Goal: Transaction & Acquisition: Complete application form

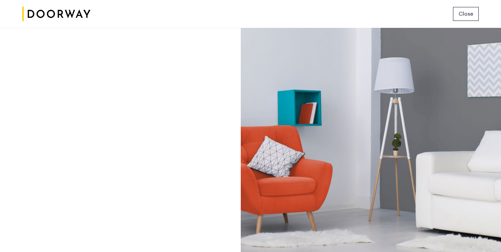
click at [462, 15] on span "Close" at bounding box center [466, 14] width 15 height 8
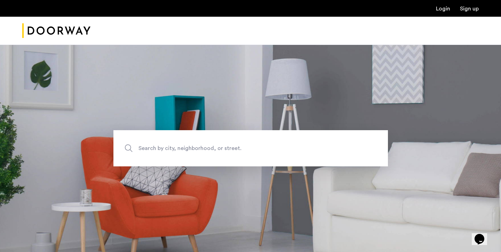
click at [465, 9] on link "Sign up" at bounding box center [469, 9] width 19 height 6
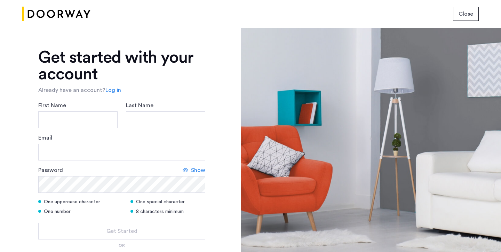
click at [464, 16] on span "Close" at bounding box center [466, 14] width 15 height 8
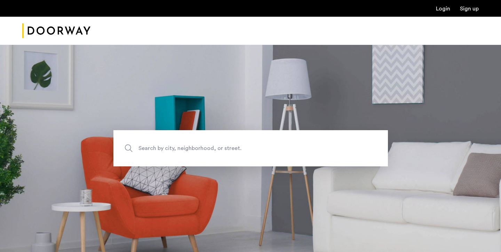
click at [443, 11] on link "Login" at bounding box center [443, 9] width 14 height 6
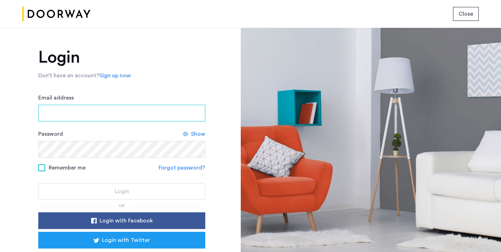
click at [124, 116] on input "Email address" at bounding box center [121, 113] width 167 height 17
type input "**********"
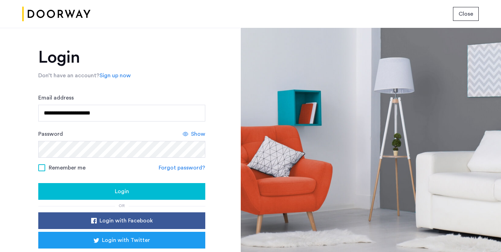
click at [74, 168] on span "Remember me" at bounding box center [67, 168] width 37 height 8
click at [84, 188] on div "Login" at bounding box center [122, 191] width 156 height 8
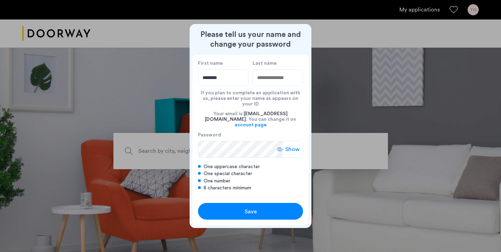
type input "********"
click at [289, 145] on span "Show" at bounding box center [292, 149] width 14 height 8
click at [250, 208] on span "Save" at bounding box center [251, 211] width 12 height 8
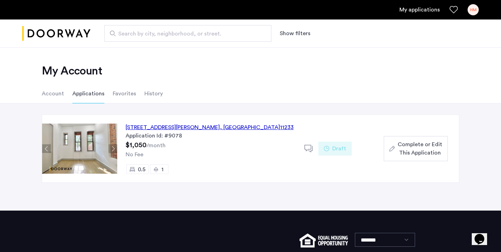
click at [404, 150] on span "Complete or Edit This Application" at bounding box center [420, 148] width 45 height 17
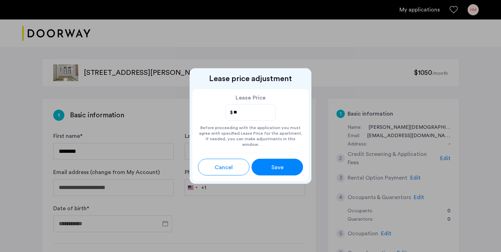
type input "*"
type input "***"
click at [257, 165] on button "Save" at bounding box center [277, 167] width 51 height 17
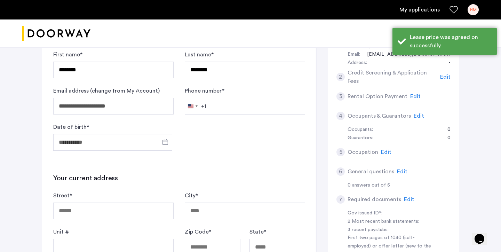
scroll to position [82, 0]
click at [226, 100] on input "Phone number *" at bounding box center [245, 105] width 120 height 17
click at [199, 101] on div "United States +1" at bounding box center [192, 106] width 15 height 16
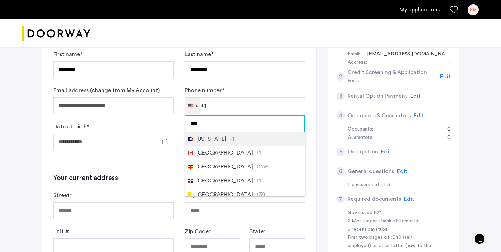
type input "***"
click at [214, 156] on span "Canada" at bounding box center [224, 153] width 57 height 8
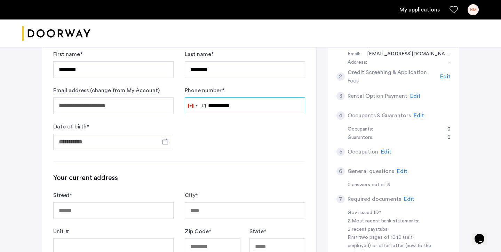
type input "**********"
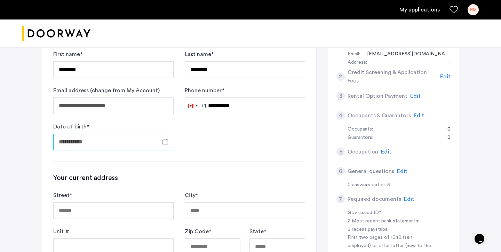
click at [127, 139] on input "Date of birth *" at bounding box center [112, 142] width 119 height 17
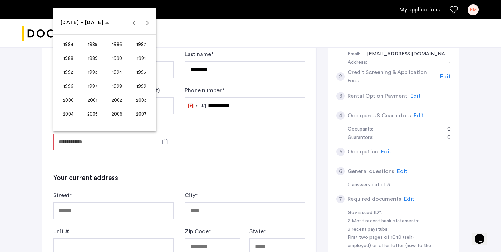
click at [113, 101] on span "2002" at bounding box center [117, 100] width 22 height 13
click at [134, 56] on span "APR" at bounding box center [141, 58] width 22 height 13
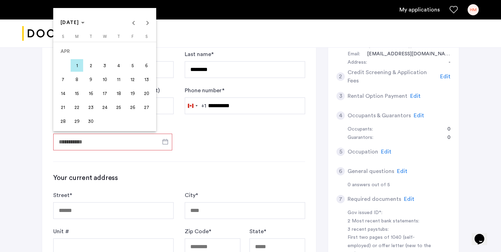
click at [117, 93] on span "18" at bounding box center [118, 93] width 13 height 13
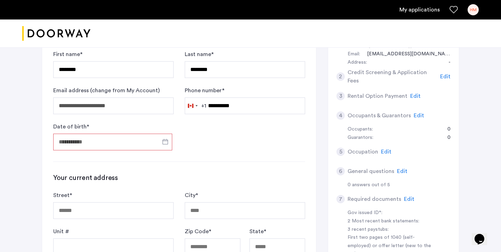
type input "**********"
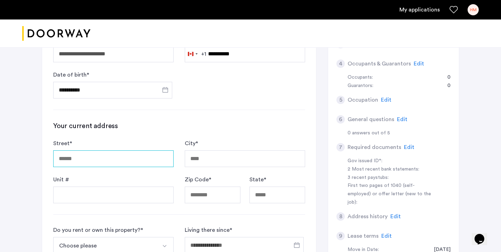
click at [113, 157] on input "Street *" at bounding box center [113, 158] width 120 height 17
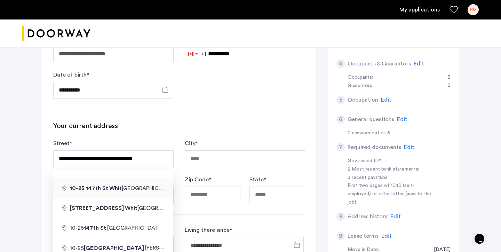
type input "**********"
type input "******"
type input "*****"
type input "**"
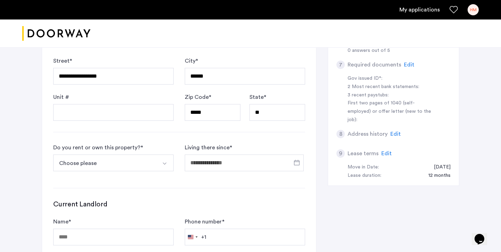
scroll to position [216, 0]
click at [119, 167] on button "Choose please" at bounding box center [105, 162] width 104 height 17
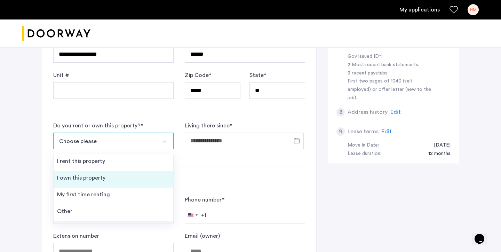
scroll to position [243, 0]
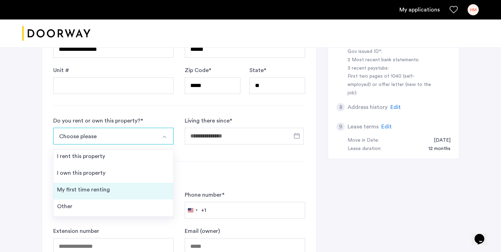
click at [104, 188] on div "My first time renting" at bounding box center [83, 189] width 53 height 8
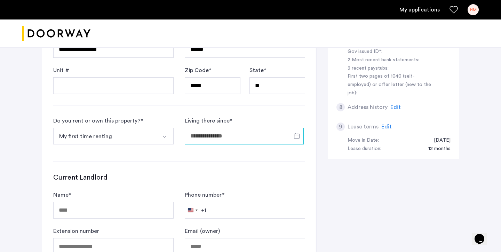
click at [195, 136] on input "Living there since *" at bounding box center [244, 136] width 119 height 17
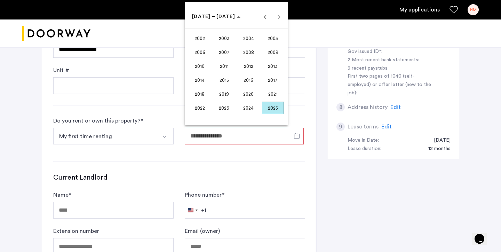
click at [271, 110] on span "2025" at bounding box center [273, 108] width 22 height 13
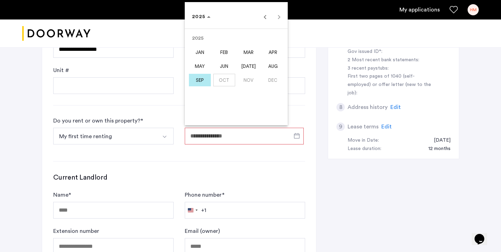
click at [229, 63] on span "JUN" at bounding box center [224, 66] width 22 height 13
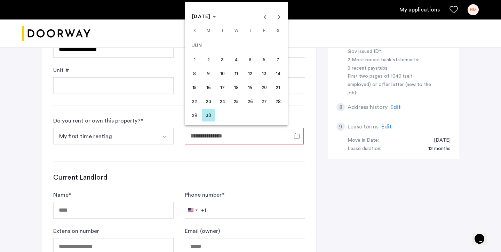
click at [199, 58] on span "1" at bounding box center [194, 59] width 13 height 13
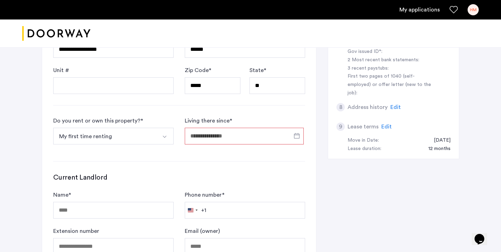
type input "**********"
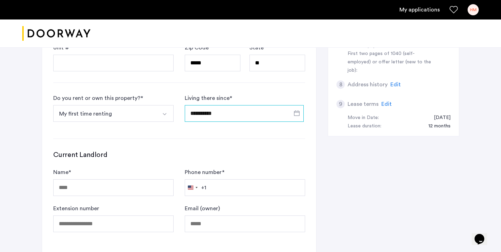
scroll to position [321, 0]
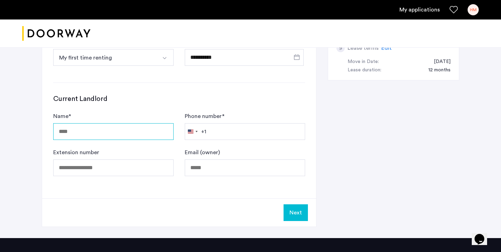
click at [123, 126] on input "Name *" at bounding box center [113, 131] width 120 height 17
type input "**********"
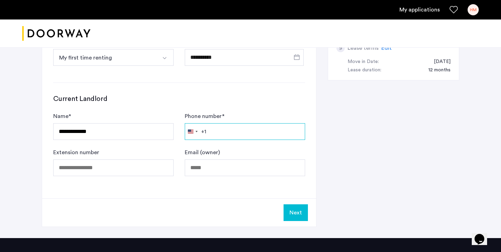
click at [215, 133] on input "Phone number *" at bounding box center [245, 131] width 120 height 17
type input "**********"
click at [297, 212] on button "Next" at bounding box center [296, 212] width 24 height 17
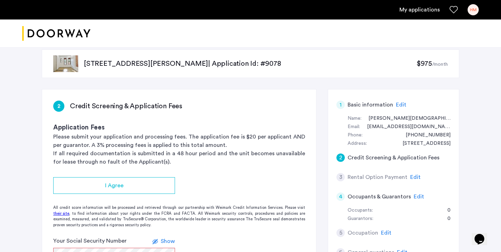
scroll to position [9, 0]
click at [106, 145] on p "Please submit your application and processing fees. The application fee is $20 …" at bounding box center [179, 140] width 252 height 17
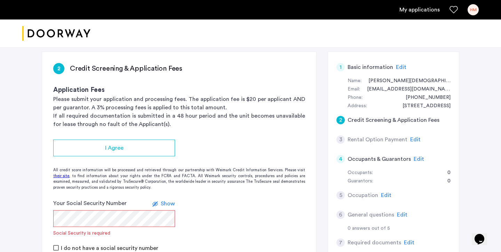
scroll to position [49, 0]
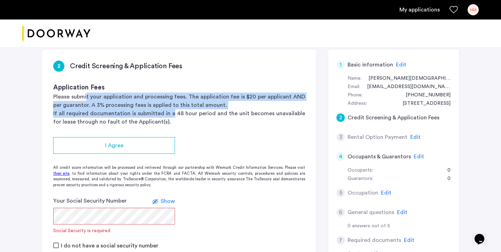
drag, startPoint x: 170, startPoint y: 116, endPoint x: 86, endPoint y: 99, distance: 85.4
click at [86, 100] on div "Application Fees Please submit your application and processing fees. The applic…" at bounding box center [179, 104] width 252 height 43
click at [86, 99] on p "Please submit your application and processing fees. The application fee is $20 …" at bounding box center [179, 101] width 252 height 17
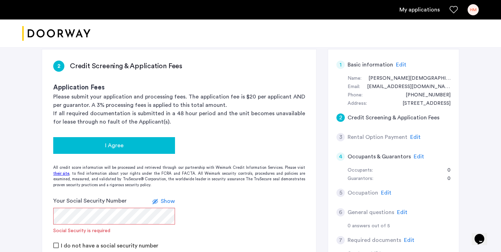
click at [110, 139] on button "I Agree" at bounding box center [114, 145] width 122 height 17
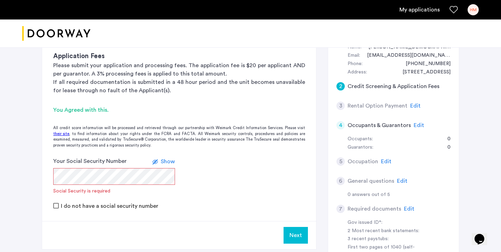
scroll to position [127, 0]
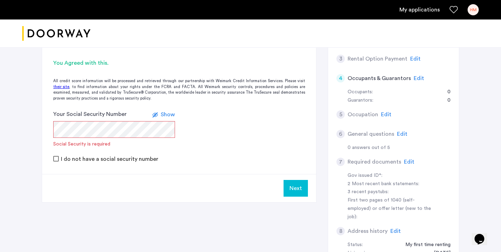
click at [138, 160] on label "I do not have a social security number" at bounding box center [108, 159] width 99 height 6
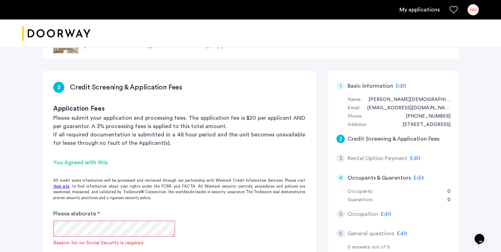
scroll to position [31, 0]
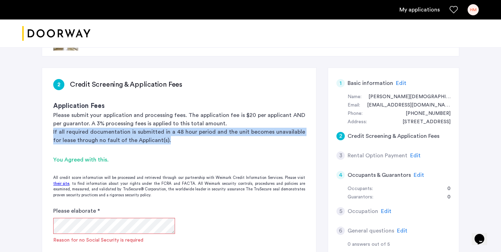
drag, startPoint x: 173, startPoint y: 138, endPoint x: 36, endPoint y: 133, distance: 137.2
click at [36, 133] on div "140 Ralph Avenue, Unit 1LBY, Brooklyn, NY 11233 | Application Id: #9078 $975 /m…" at bounding box center [250, 216] width 438 height 399
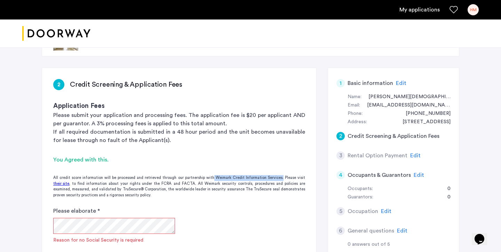
drag, startPoint x: 217, startPoint y: 178, endPoint x: 283, endPoint y: 178, distance: 66.1
click at [283, 179] on div "All credit score information will be processed and retrieved through our partne…" at bounding box center [179, 186] width 274 height 23
copy div "Weimark Credit Information Services."
click at [66, 185] on link "their site" at bounding box center [61, 184] width 16 height 6
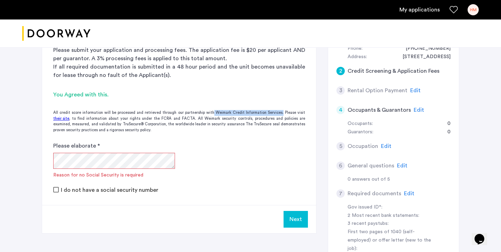
scroll to position [104, 0]
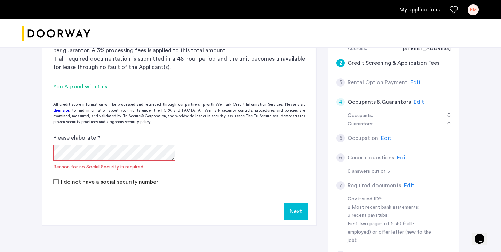
click at [118, 182] on label "I do not have a social security number" at bounding box center [108, 182] width 99 height 6
click at [169, 137] on span "Show" at bounding box center [168, 138] width 14 height 6
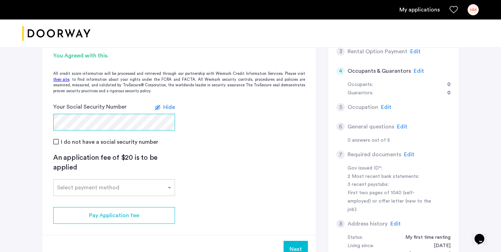
scroll to position [136, 0]
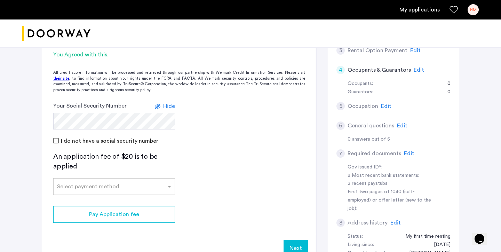
click at [125, 141] on label "I do not have a social security number" at bounding box center [108, 141] width 99 height 6
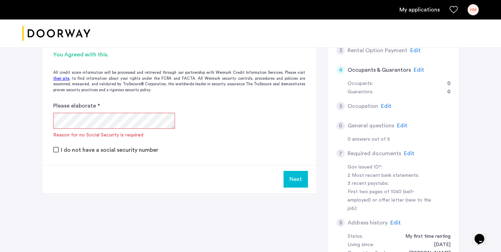
click at [115, 158] on app-credit-screening "2 Credit Screening & Application Fees Application Fees Please submit your appli…" at bounding box center [179, 78] width 274 height 230
click at [115, 153] on mat-checkbox "I do not have a social security number" at bounding box center [105, 149] width 105 height 8
click at [114, 146] on mat-checkbox "I do not have a social security number" at bounding box center [105, 149] width 105 height 8
click at [114, 149] on label "I do not have a social security number" at bounding box center [108, 150] width 99 height 6
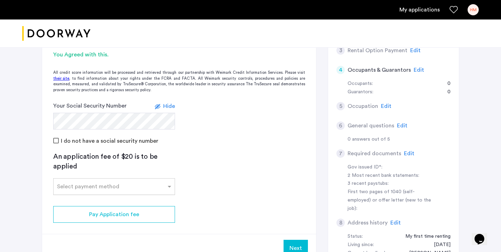
click at [146, 187] on input "text" at bounding box center [107, 185] width 100 height 5
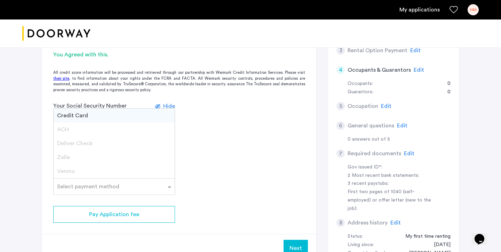
click at [127, 117] on div "Credit Card" at bounding box center [114, 116] width 121 height 14
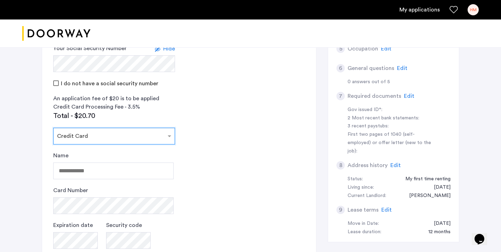
scroll to position [201, 0]
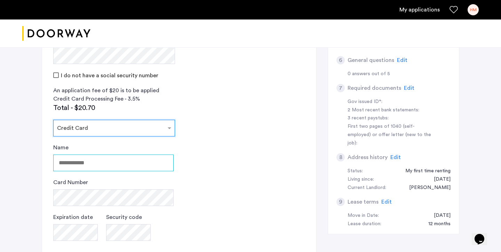
click at [145, 170] on input "Name" at bounding box center [113, 162] width 120 height 17
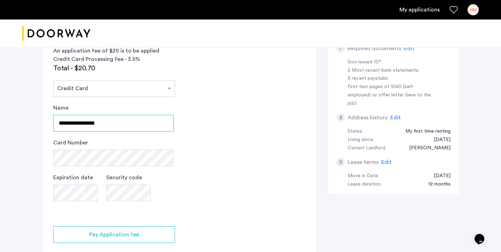
scroll to position [241, 0]
type input "**********"
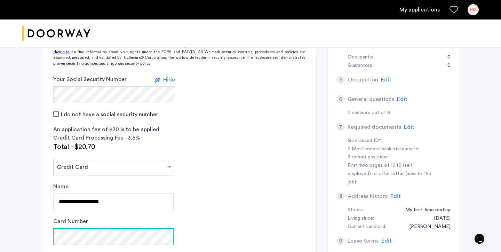
scroll to position [161, 0]
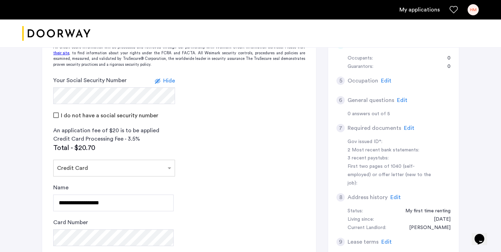
click at [112, 117] on label "I do not have a social security number" at bounding box center [108, 116] width 99 height 6
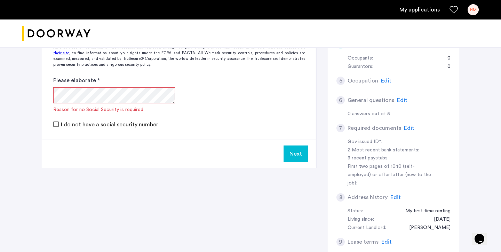
click at [118, 124] on label "I do not have a social security number" at bounding box center [108, 125] width 99 height 6
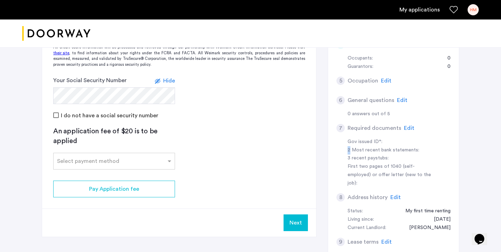
click at [350, 151] on div "2 Most recent bank statements:" at bounding box center [392, 150] width 88 height 8
drag, startPoint x: 348, startPoint y: 166, endPoint x: 349, endPoint y: 176, distance: 10.2
click at [349, 176] on div "First two pages of 1040 (self-employed) or offer letter (new to the job):" at bounding box center [392, 174] width 88 height 25
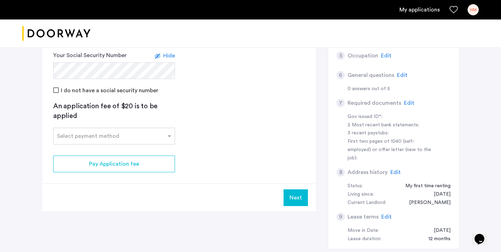
scroll to position [223, 0]
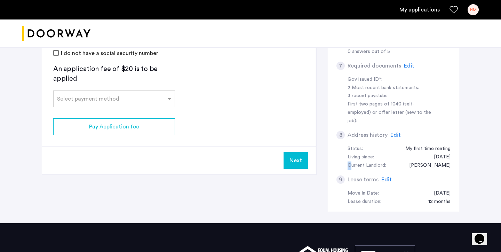
click at [349, 161] on div "Current Landlord:" at bounding box center [367, 165] width 39 height 8
click at [392, 132] on span "Edit" at bounding box center [395, 135] width 10 height 6
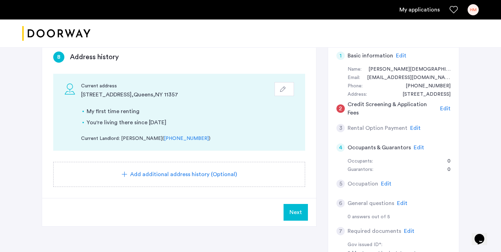
scroll to position [56, 0]
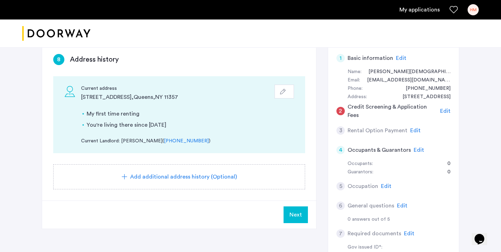
click at [283, 89] on icon "button" at bounding box center [283, 92] width 6 height 6
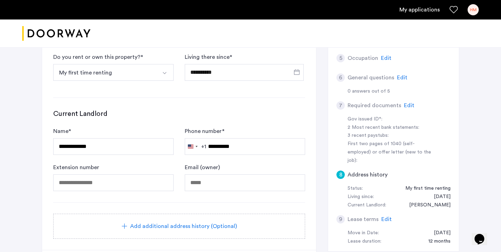
scroll to position [172, 0]
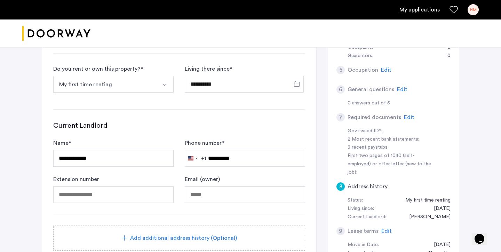
click at [128, 89] on button "My first time renting" at bounding box center [105, 84] width 104 height 17
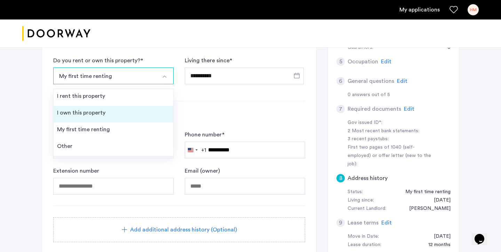
scroll to position [182, 0]
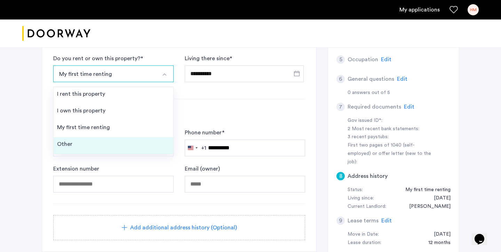
click at [125, 140] on li "Other" at bounding box center [114, 145] width 120 height 17
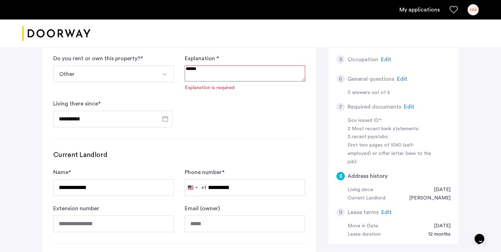
click at [199, 77] on textarea at bounding box center [245, 73] width 120 height 16
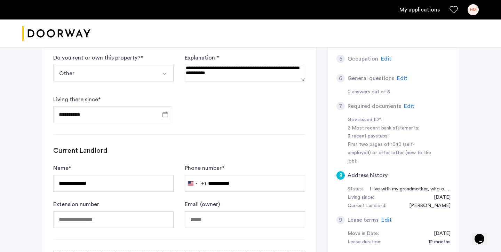
scroll to position [269, 0]
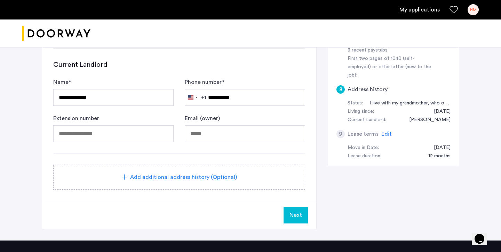
type textarea "**********"
click at [289, 216] on button "Next" at bounding box center [296, 215] width 24 height 17
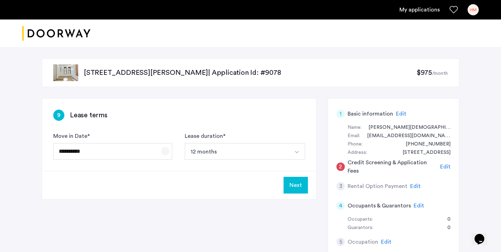
click at [165, 150] on span "Open calendar" at bounding box center [165, 151] width 17 height 17
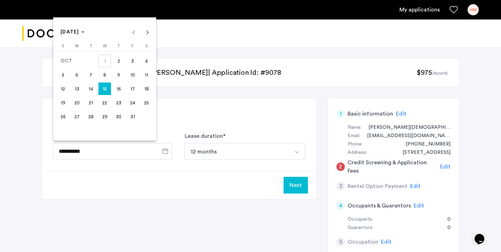
click at [108, 79] on span "8" at bounding box center [104, 75] width 13 height 13
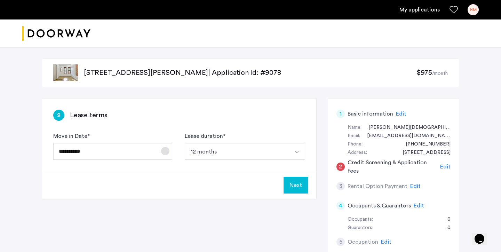
click at [166, 151] on span "Open calendar" at bounding box center [165, 151] width 17 height 17
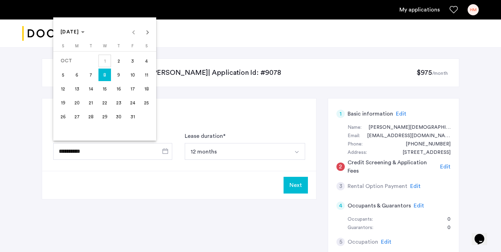
click at [107, 91] on span "15" at bounding box center [104, 88] width 13 height 13
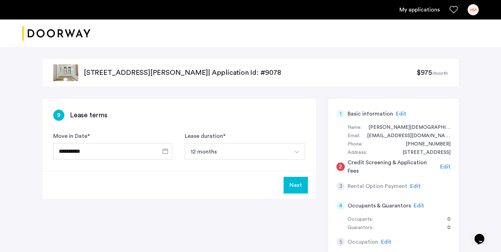
type input "**********"
click at [263, 156] on button "12 months" at bounding box center [237, 151] width 104 height 17
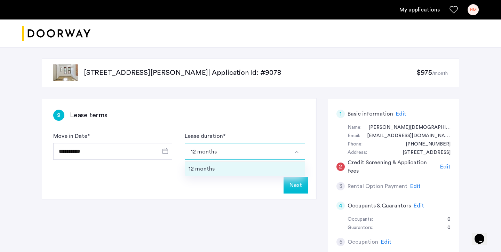
click at [258, 174] on li "12 months" at bounding box center [245, 169] width 120 height 14
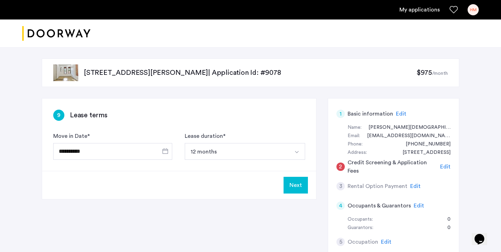
click at [290, 183] on button "Next" at bounding box center [296, 185] width 24 height 17
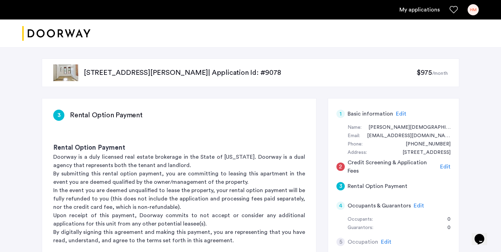
scroll to position [82, 0]
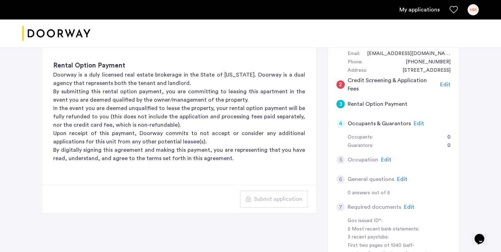
click at [441, 80] on div "Edit" at bounding box center [445, 84] width 10 height 8
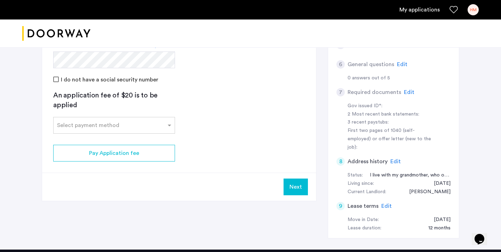
scroll to position [195, 0]
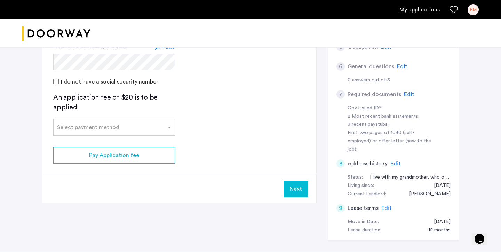
click at [107, 135] on div "Select payment method" at bounding box center [114, 127] width 122 height 17
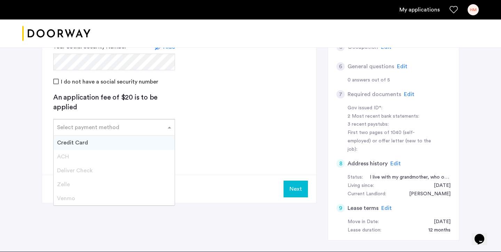
click at [102, 144] on div "Credit Card" at bounding box center [114, 143] width 121 height 14
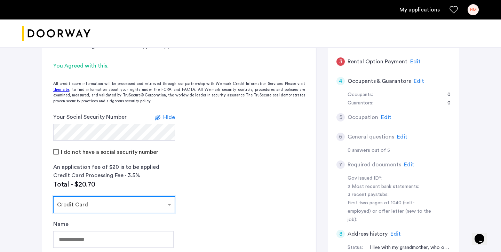
scroll to position [109, 0]
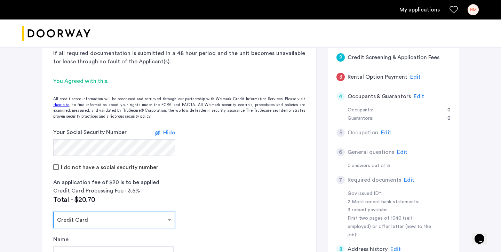
click at [387, 132] on span "Edit" at bounding box center [386, 133] width 10 height 6
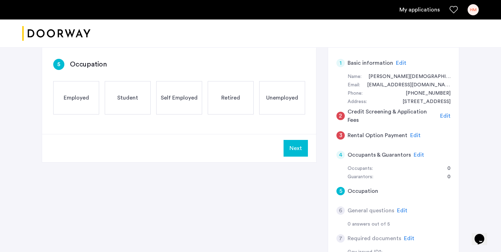
scroll to position [18, 0]
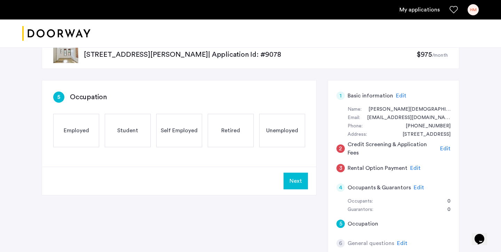
click at [85, 136] on div "Employed" at bounding box center [76, 130] width 46 height 33
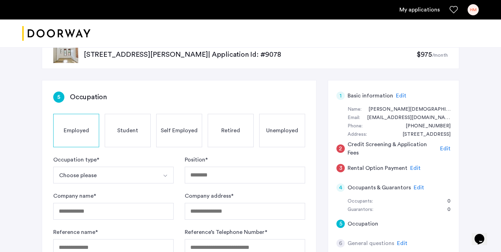
click at [140, 168] on button "Choose please" at bounding box center [105, 175] width 104 height 17
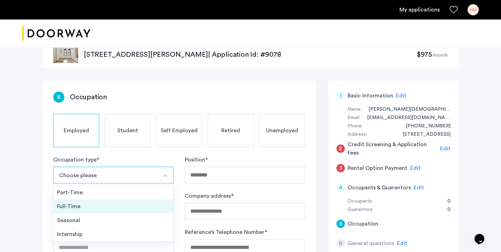
click at [122, 204] on div "Full-Time" at bounding box center [113, 206] width 113 height 8
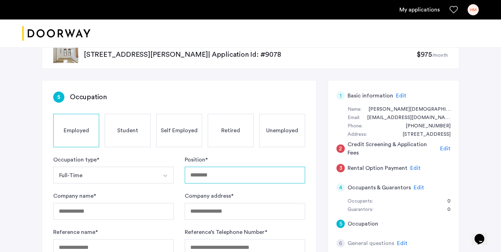
click at [205, 174] on input "Position *" at bounding box center [245, 175] width 120 height 17
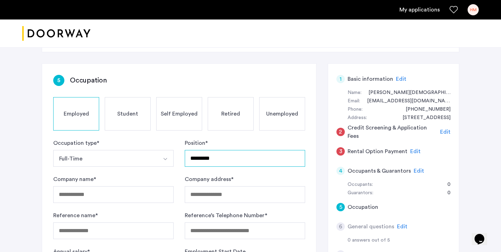
scroll to position [66, 0]
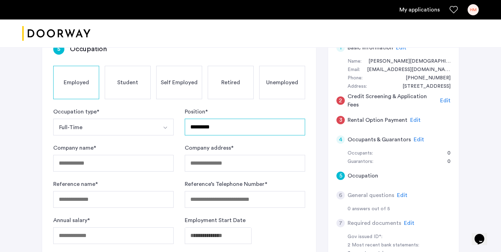
type input "*********"
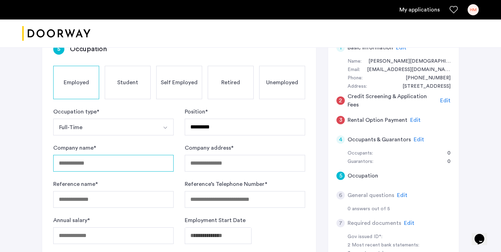
click at [144, 169] on input "Company name *" at bounding box center [113, 163] width 120 height 17
type input "*****"
type input "**********"
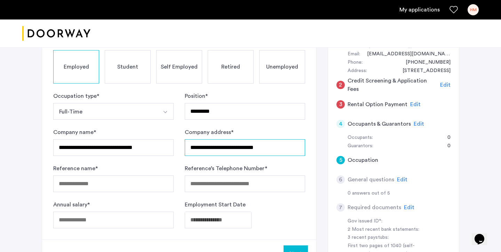
scroll to position [100, 0]
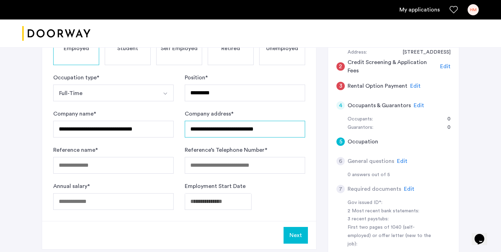
type input "**********"
click at [99, 166] on input "Reference name *" at bounding box center [113, 165] width 120 height 17
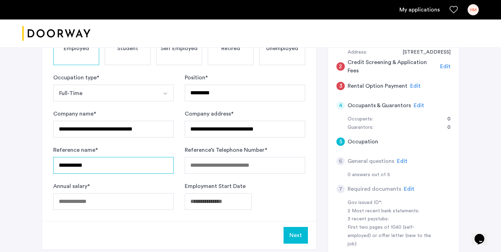
type input "**********"
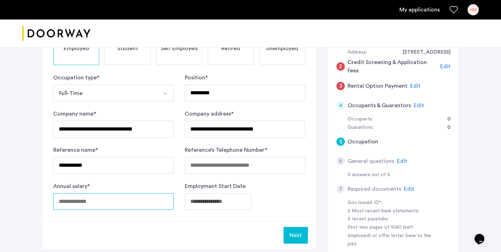
click at [120, 199] on input "Annual salary *" at bounding box center [113, 201] width 120 height 17
type input "*****"
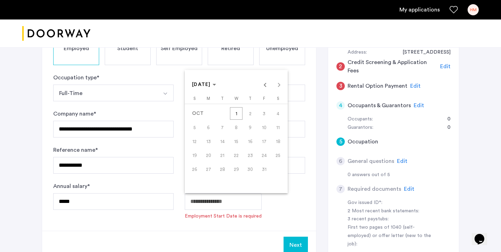
click at [194, 152] on body "**********" at bounding box center [250, 26] width 501 height 252
click at [263, 83] on span "Previous month" at bounding box center [265, 85] width 14 height 14
click at [207, 181] on span "29" at bounding box center [208, 183] width 13 height 13
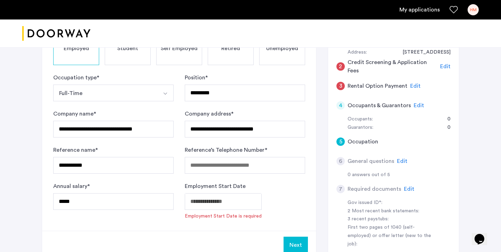
type input "**********"
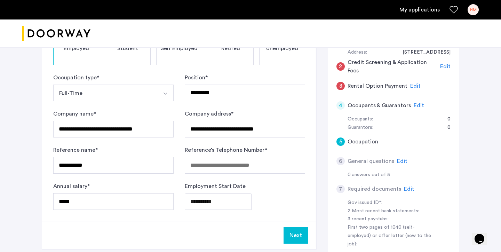
click at [253, 181] on form "**********" at bounding box center [179, 141] width 252 height 136
click at [206, 164] on input "Reference’s Telephone Number *" at bounding box center [245, 165] width 120 height 17
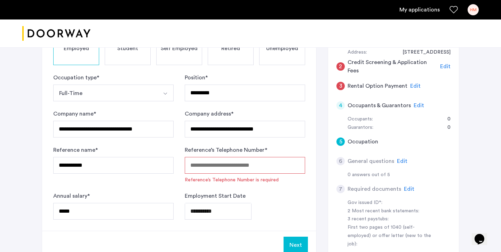
paste input "**********"
click at [273, 192] on div "**********" at bounding box center [245, 206] width 120 height 28
click at [201, 165] on input "**********" at bounding box center [245, 165] width 120 height 17
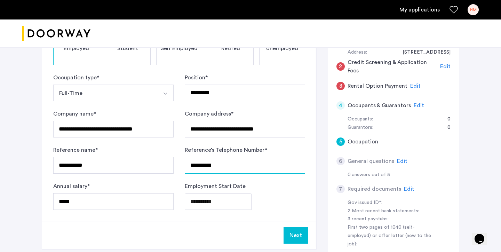
type input "**********"
click at [255, 181] on form "**********" at bounding box center [179, 141] width 252 height 136
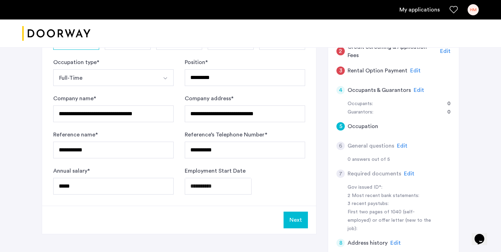
scroll to position [116, 0]
click at [151, 185] on input "*****" at bounding box center [113, 185] width 120 height 17
click at [287, 218] on button "Next" at bounding box center [296, 219] width 24 height 17
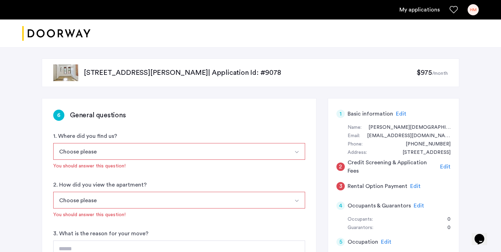
click at [213, 151] on button "Choose please" at bounding box center [171, 151] width 236 height 17
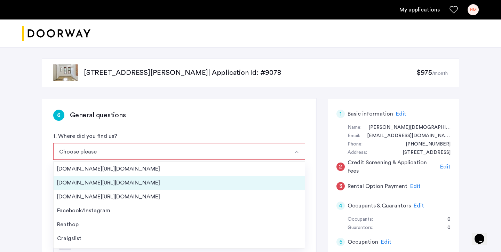
scroll to position [11, 0]
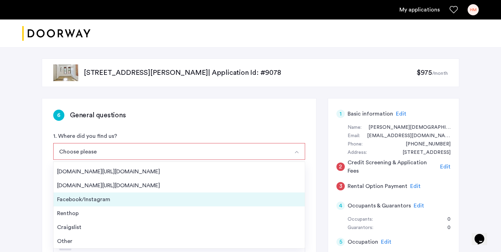
click at [168, 200] on div "Facebook/Instagram" at bounding box center [179, 199] width 244 height 8
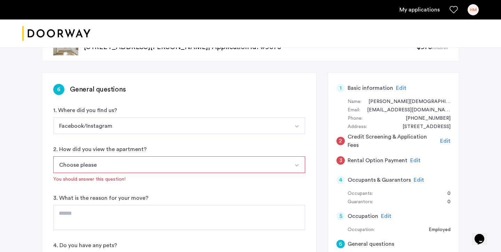
scroll to position [46, 0]
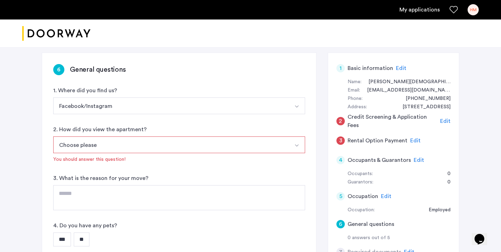
click at [156, 146] on button "Choose please" at bounding box center [171, 144] width 236 height 17
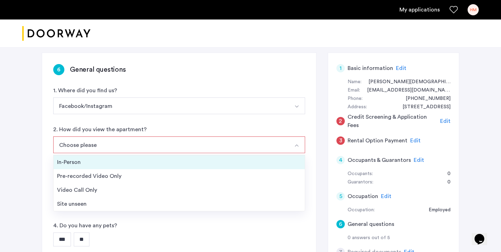
click at [144, 165] on div "In-Person" at bounding box center [179, 162] width 244 height 8
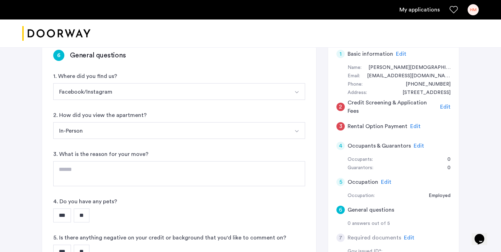
scroll to position [73, 0]
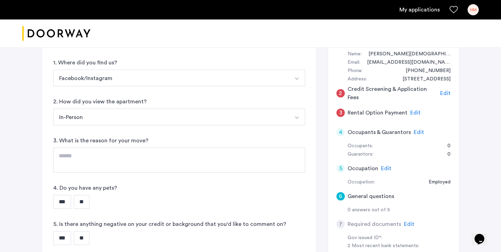
click at [142, 179] on div "6 General questions 1. Where did you find us? Facebook/Instagram Streeteasy.com…" at bounding box center [179, 142] width 274 height 234
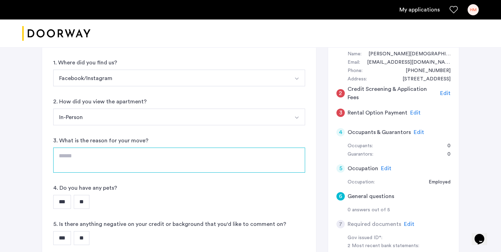
click at [142, 172] on textarea at bounding box center [179, 160] width 252 height 25
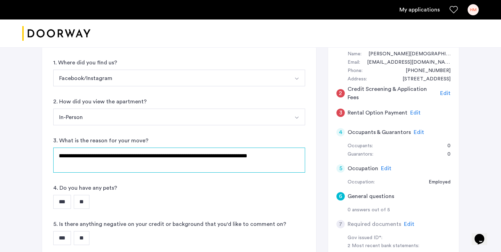
click at [137, 156] on textarea "**********" at bounding box center [179, 160] width 252 height 25
click at [216, 156] on textarea "**********" at bounding box center [179, 160] width 252 height 25
click at [218, 156] on textarea "**********" at bounding box center [179, 160] width 252 height 25
click at [216, 156] on textarea "**********" at bounding box center [179, 160] width 252 height 25
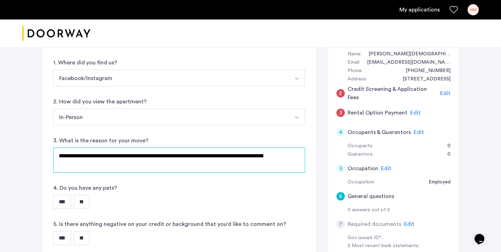
click at [255, 165] on textarea "**********" at bounding box center [179, 160] width 252 height 25
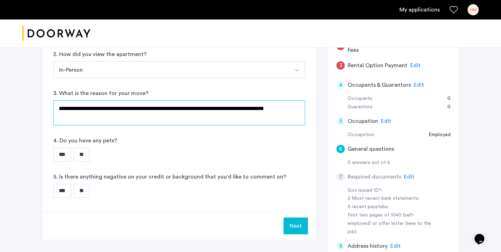
scroll to position [147, 0]
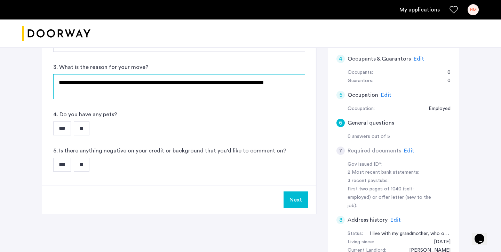
type textarea "**********"
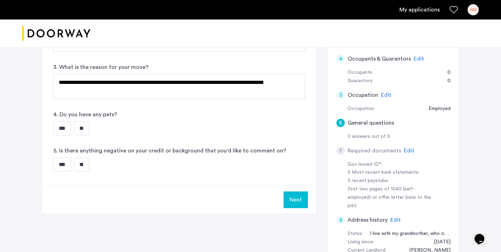
click at [89, 129] on input "**" at bounding box center [82, 128] width 16 height 14
click at [89, 160] on input "**" at bounding box center [82, 165] width 16 height 14
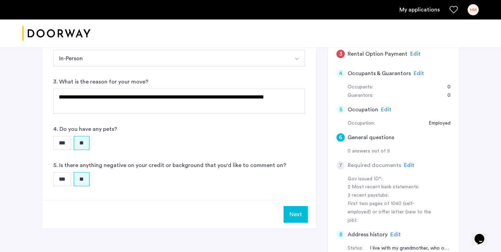
scroll to position [130, 0]
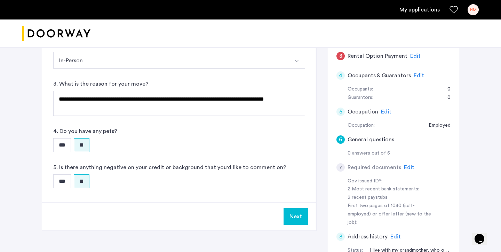
click at [293, 218] on button "Next" at bounding box center [296, 216] width 24 height 17
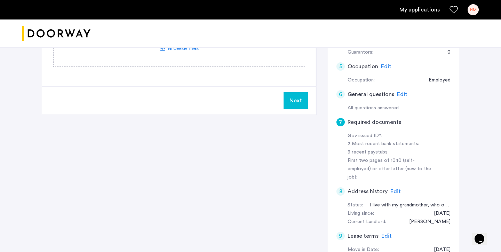
scroll to position [201, 0]
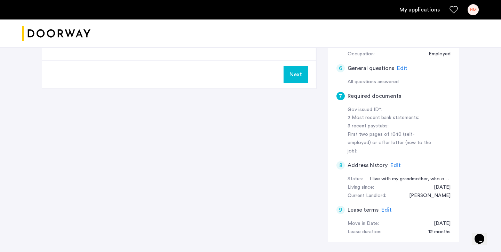
click at [426, 175] on div "I live with my grandmother, who owns the property. I pay for some utilities." at bounding box center [407, 179] width 88 height 8
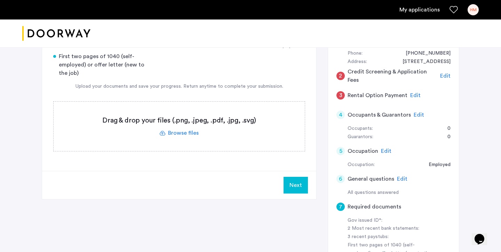
scroll to position [90, 0]
click at [412, 95] on span "Edit" at bounding box center [415, 96] width 10 height 6
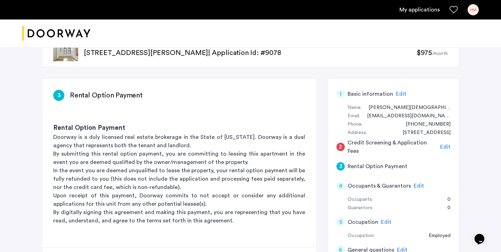
scroll to position [21, 0]
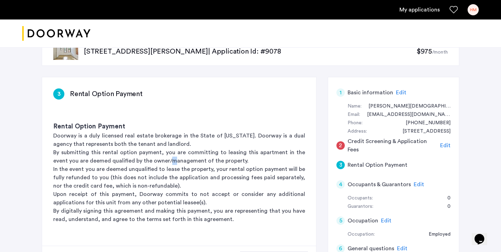
click at [158, 161] on p "By submitting this rental option payment, you are committing to leasing this ap…" at bounding box center [179, 156] width 252 height 17
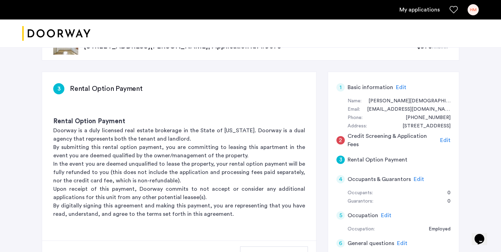
scroll to position [24, 0]
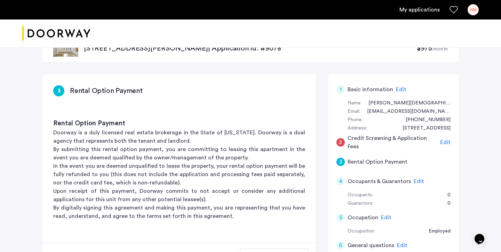
click at [446, 140] on span "Edit" at bounding box center [445, 143] width 10 height 6
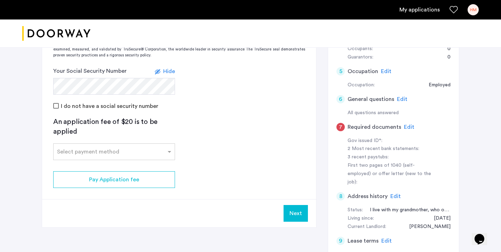
scroll to position [173, 0]
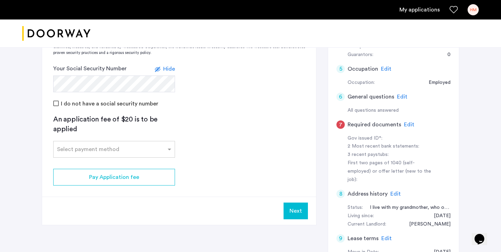
click at [405, 122] on span "Edit" at bounding box center [409, 125] width 10 height 6
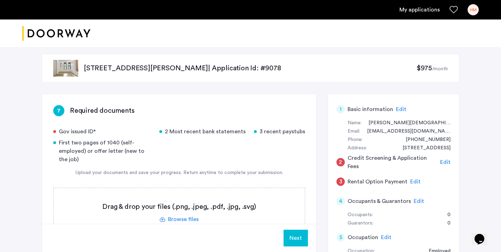
scroll to position [5, 0]
click at [106, 142] on div "First two pages of 1040 (self-employed) or offer letter (new to the job)" at bounding box center [102, 150] width 98 height 25
drag, startPoint x: 59, startPoint y: 132, endPoint x: 102, endPoint y: 131, distance: 42.5
click at [102, 131] on div "Gov issued ID*" at bounding box center [102, 131] width 98 height 8
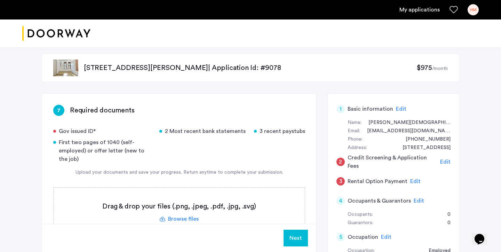
click at [102, 131] on div "Gov issued ID*" at bounding box center [102, 131] width 98 height 8
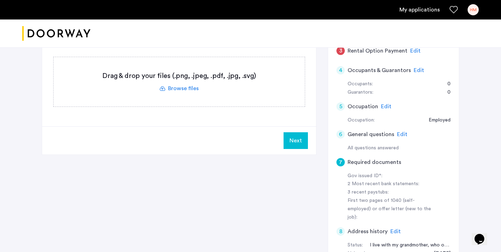
scroll to position [134, 0]
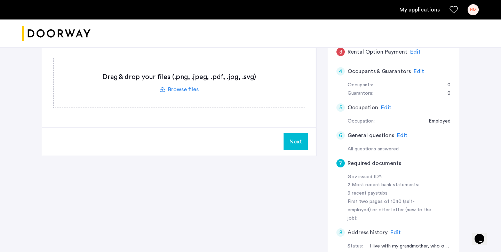
click at [414, 70] on span "Edit" at bounding box center [419, 72] width 10 height 6
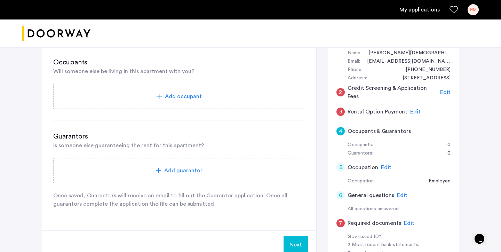
scroll to position [0, 0]
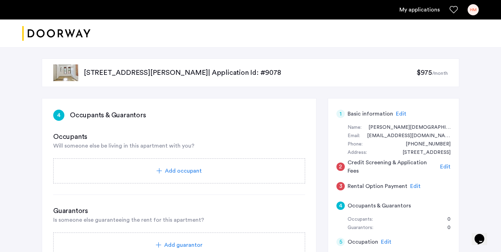
click at [124, 161] on div "Add occupant" at bounding box center [179, 170] width 252 height 25
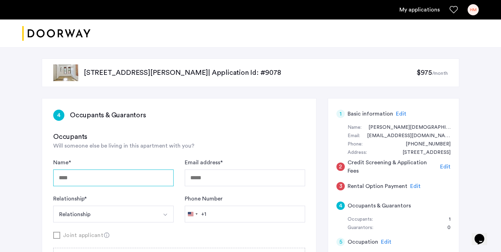
click at [125, 175] on input "Name *" at bounding box center [113, 177] width 120 height 17
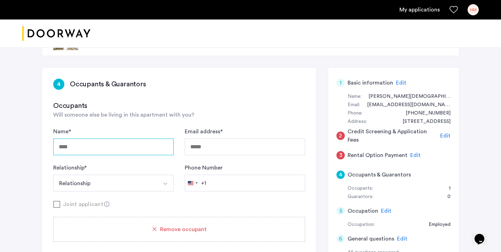
scroll to position [53, 0]
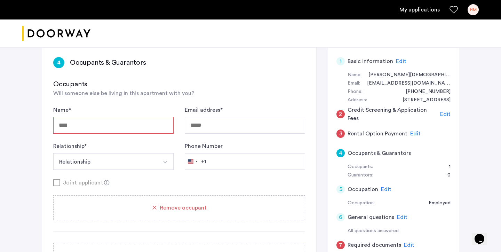
click at [149, 208] on div "Remove occupant" at bounding box center [179, 208] width 235 height 8
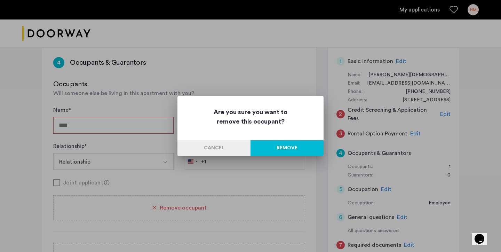
click at [261, 143] on button "Remove" at bounding box center [286, 148] width 73 height 16
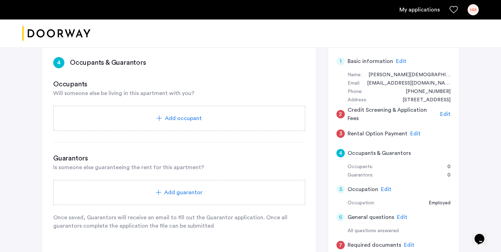
scroll to position [116, 0]
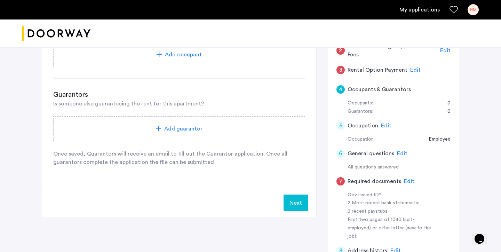
click at [181, 146] on div "Guarantors Is someone else guaranteeing the rent for this apartment? Add guaran…" at bounding box center [179, 128] width 252 height 77
click at [178, 137] on div "Add guarantor" at bounding box center [179, 128] width 252 height 25
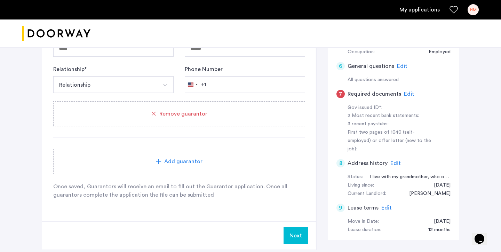
scroll to position [137, 0]
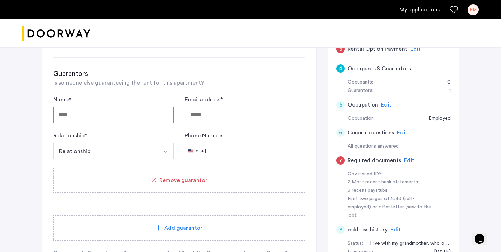
click at [125, 113] on input "Name *" at bounding box center [113, 114] width 120 height 17
type input "**********"
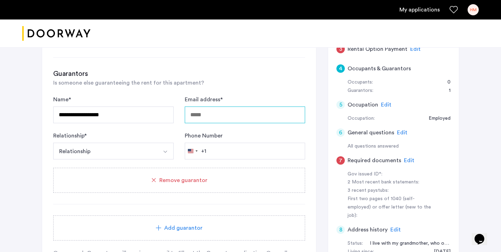
click at [238, 118] on input "Email address *" at bounding box center [245, 114] width 120 height 17
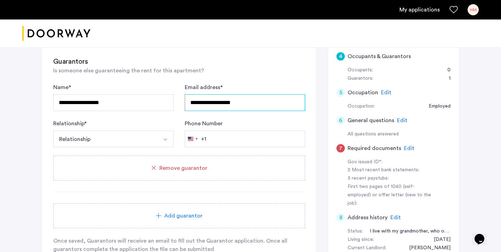
scroll to position [148, 0]
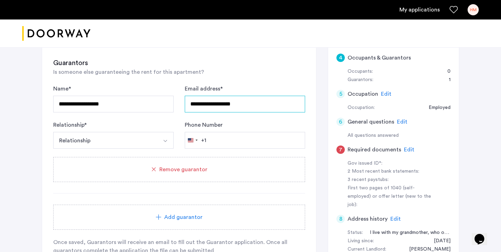
type input "**********"
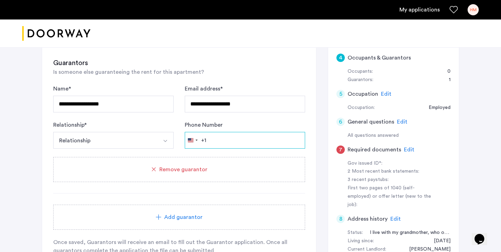
click at [221, 141] on input "Phone Number" at bounding box center [245, 140] width 120 height 17
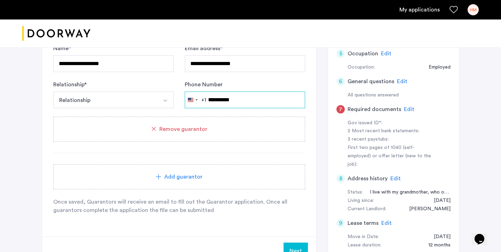
scroll to position [212, 0]
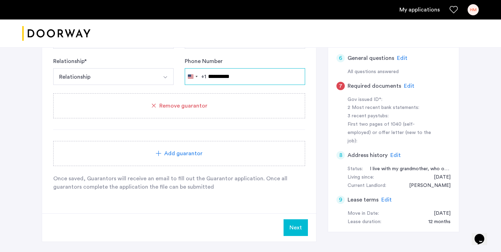
type input "**********"
click at [110, 83] on button "Relationship" at bounding box center [105, 76] width 104 height 17
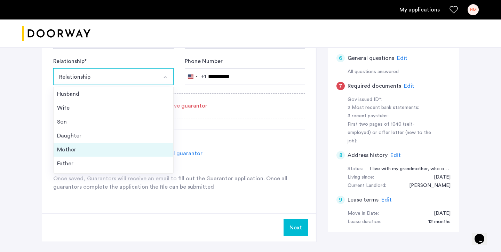
click at [115, 147] on div "Mother" at bounding box center [113, 149] width 113 height 8
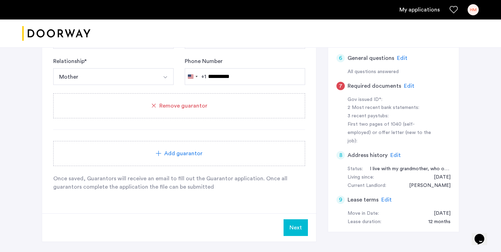
click at [295, 224] on button "Next" at bounding box center [296, 227] width 24 height 17
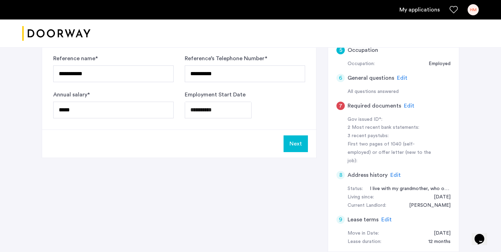
scroll to position [127, 0]
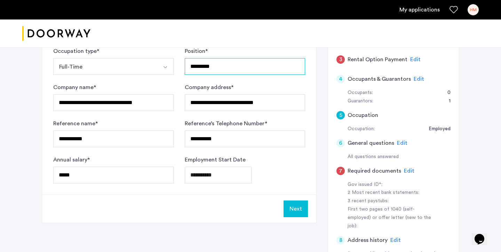
click at [217, 65] on input "*********" at bounding box center [245, 66] width 120 height 17
click at [296, 207] on button "Next" at bounding box center [296, 208] width 24 height 17
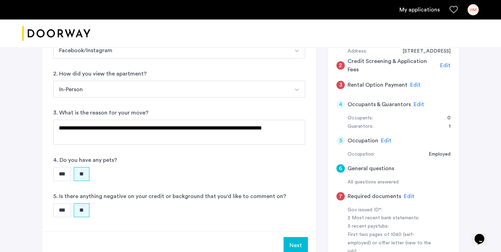
scroll to position [103, 0]
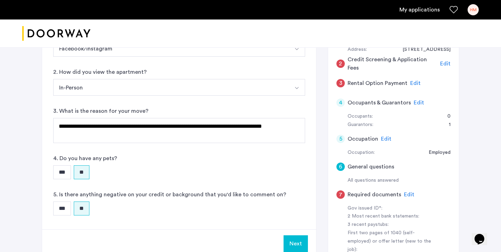
click at [387, 138] on span "Edit" at bounding box center [386, 139] width 10 height 6
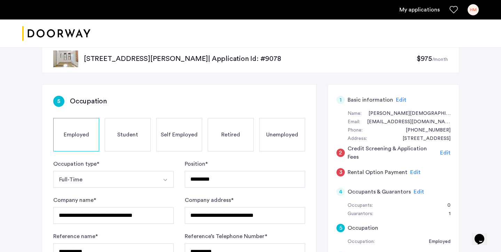
scroll to position [152, 0]
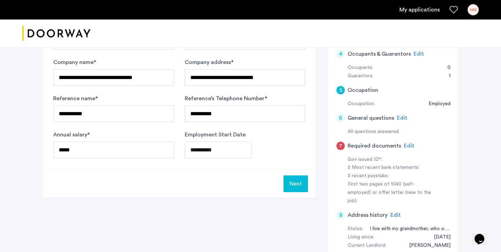
click at [292, 181] on button "Next" at bounding box center [296, 183] width 24 height 17
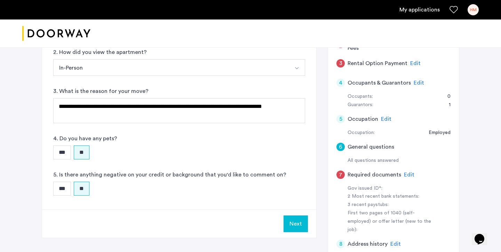
scroll to position [115, 0]
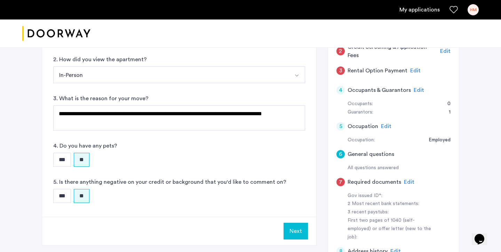
click at [414, 87] on span "Edit" at bounding box center [419, 90] width 10 height 6
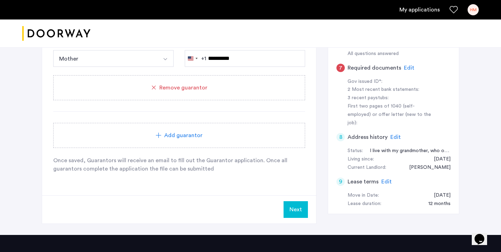
scroll to position [252, 0]
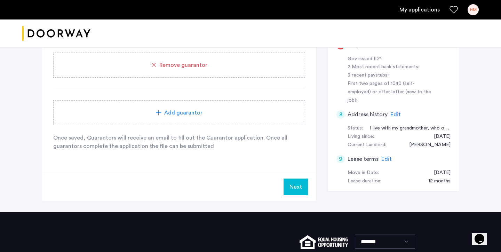
click at [294, 181] on button "Next" at bounding box center [296, 186] width 24 height 17
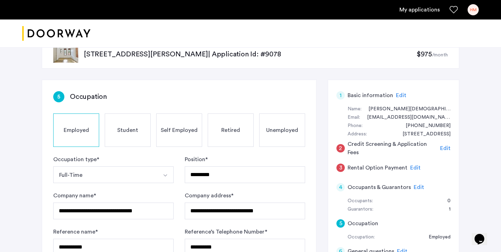
scroll to position [52, 0]
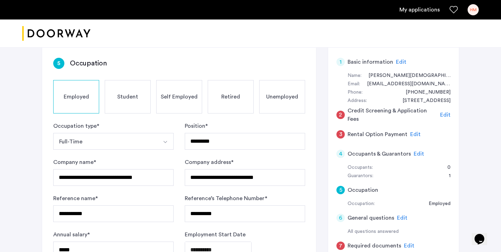
click at [412, 133] on span "Edit" at bounding box center [415, 135] width 10 height 6
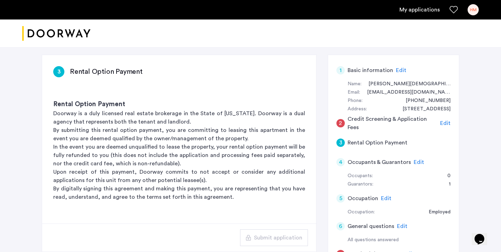
scroll to position [49, 0]
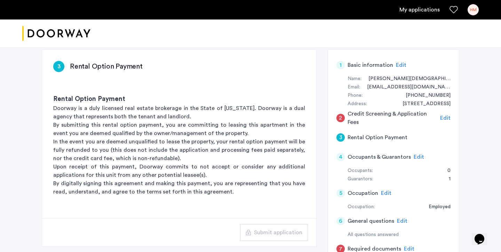
click at [443, 115] on span "Edit" at bounding box center [445, 118] width 10 height 6
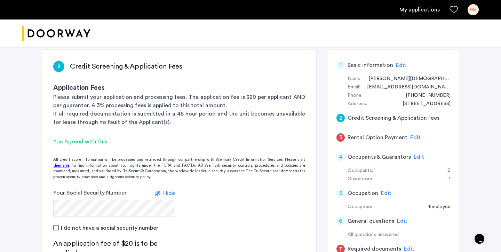
click at [407, 132] on div "3 Rental Option Payment Edit" at bounding box center [393, 137] width 114 height 19
click at [410, 135] on span "Edit" at bounding box center [415, 138] width 10 height 6
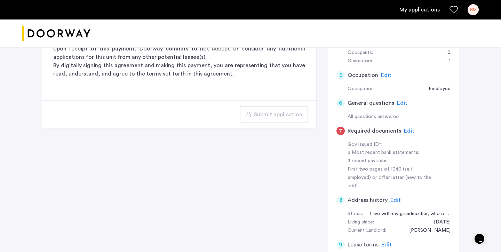
scroll to position [162, 0]
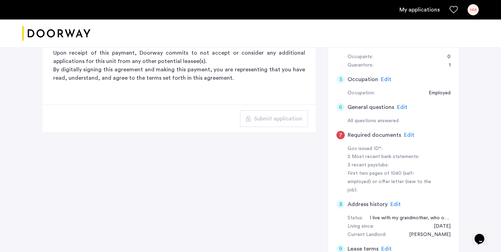
click at [439, 8] on link "My applications" at bounding box center [419, 10] width 40 height 8
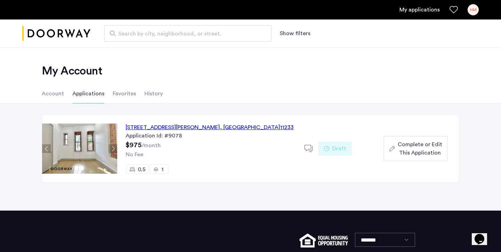
click at [83, 31] on img "Cazamio logo" at bounding box center [56, 34] width 68 height 26
click at [119, 148] on div "140 Ralph Avenue, Unit 1LBY, Brooklyn , NY 11233 Application Id: #9078 $975 /mo…" at bounding box center [210, 148] width 187 height 67
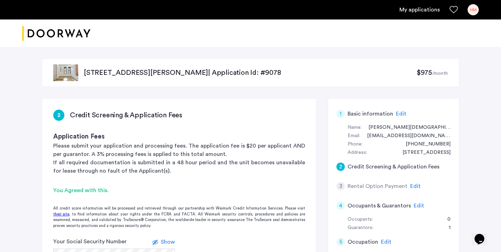
click at [101, 73] on p "140 Ralph Avenue, Unit 1LBY, Brooklyn, NY 11233 | Application Id: #9078" at bounding box center [250, 73] width 333 height 10
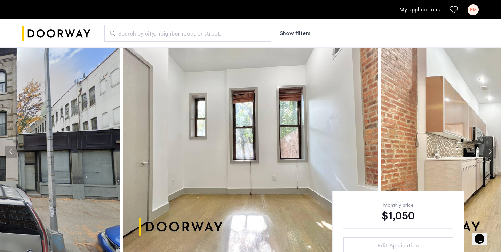
click at [53, 34] on img "Cazamio logo" at bounding box center [56, 34] width 68 height 26
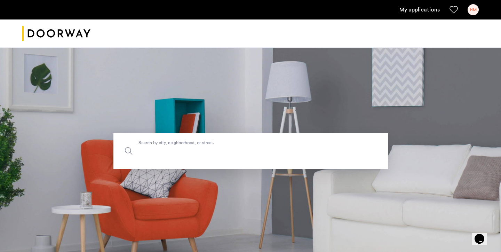
click at [165, 158] on input "Search by city, neighborhood, or street." at bounding box center [250, 151] width 274 height 36
click at [157, 177] on section "Search by city, neighborhood, or street." at bounding box center [250, 150] width 501 height 207
click at [157, 164] on input "Search by city, neighborhood, or street." at bounding box center [250, 151] width 274 height 36
click at [153, 170] on section "Search by city, neighborhood, or street." at bounding box center [250, 150] width 501 height 207
click at [153, 168] on input "Search by city, neighborhood, or street." at bounding box center [250, 151] width 274 height 36
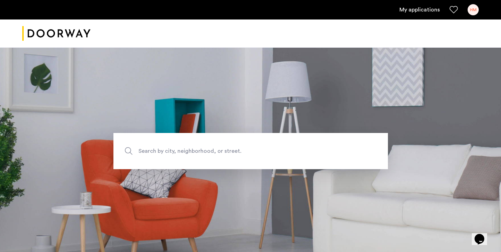
click at [163, 185] on section "Search by city, neighborhood, or street." at bounding box center [250, 150] width 501 height 207
click at [161, 163] on input "Search by city, neighborhood, or street." at bounding box center [250, 151] width 274 height 36
click at [161, 172] on section "Search by city, neighborhood, or street." at bounding box center [250, 150] width 501 height 207
click at [161, 165] on input "Search by city, neighborhood, or street." at bounding box center [250, 151] width 274 height 36
click at [161, 168] on input "Search by city, neighborhood, or street." at bounding box center [250, 151] width 274 height 36
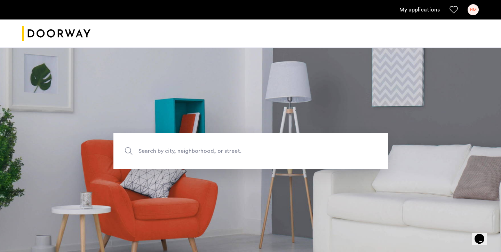
click at [161, 169] on section "Search by city, neighborhood, or street." at bounding box center [250, 150] width 501 height 207
click at [161, 169] on input "Search by city, neighborhood, or street." at bounding box center [250, 151] width 274 height 36
click at [161, 171] on section "Search by city, neighborhood, or street." at bounding box center [250, 150] width 501 height 207
click at [161, 167] on input "Search by city, neighborhood, or street." at bounding box center [250, 151] width 274 height 36
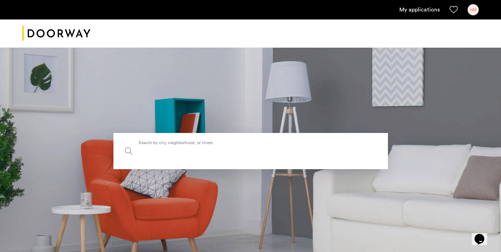
click at [162, 163] on input "Search by city, neighborhood, or street." at bounding box center [250, 151] width 274 height 36
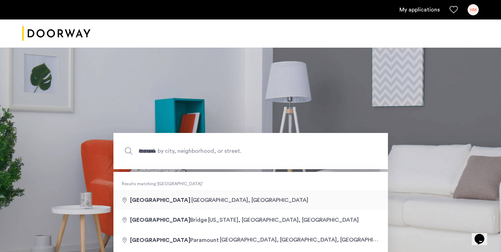
type input "**********"
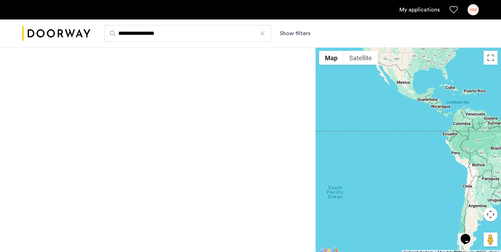
scroll to position [4, 0]
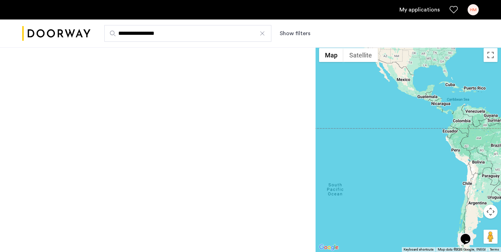
click at [223, 36] on input "**********" at bounding box center [187, 33] width 167 height 17
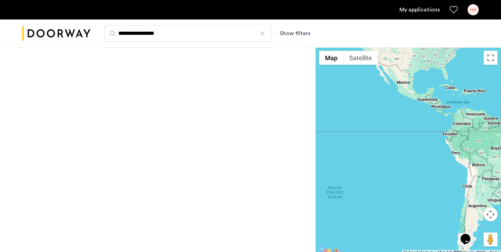
click at [265, 32] on div at bounding box center [262, 33] width 7 height 7
click at [265, 32] on input "**********" at bounding box center [187, 33] width 167 height 17
click at [249, 32] on span "Search by city, neighborhood, or street." at bounding box center [185, 34] width 134 height 8
click at [249, 32] on input "Search by city, neighborhood, or street." at bounding box center [187, 33] width 167 height 17
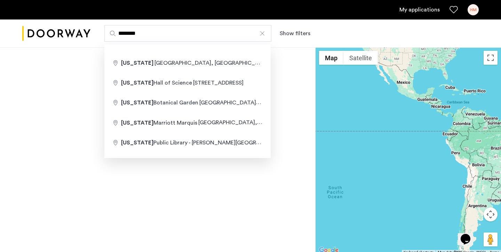
type input "**********"
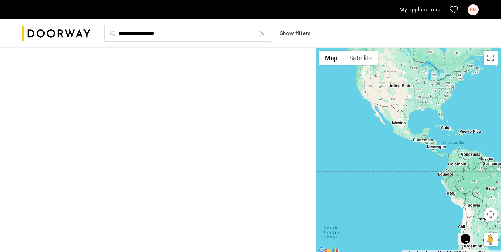
drag, startPoint x: 431, startPoint y: 97, endPoint x: 425, endPoint y: 175, distance: 77.8
click at [426, 180] on div at bounding box center [408, 150] width 185 height 207
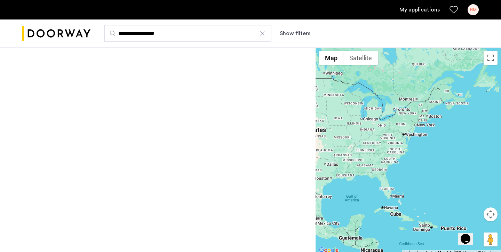
drag, startPoint x: 469, startPoint y: 112, endPoint x: 416, endPoint y: 112, distance: 52.5
click at [416, 114] on div at bounding box center [408, 150] width 185 height 207
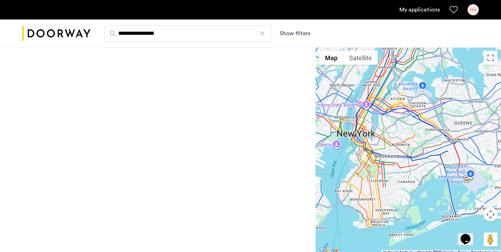
drag, startPoint x: 464, startPoint y: 208, endPoint x: 471, endPoint y: 192, distance: 16.8
click at [471, 192] on div at bounding box center [408, 150] width 185 height 207
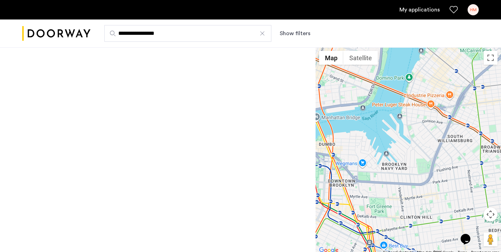
drag, startPoint x: 400, startPoint y: 148, endPoint x: 484, endPoint y: 132, distance: 86.0
click at [484, 131] on div at bounding box center [408, 150] width 185 height 207
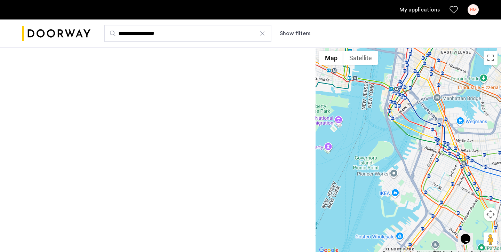
drag, startPoint x: 450, startPoint y: 157, endPoint x: 424, endPoint y: 145, distance: 28.8
click at [424, 145] on div at bounding box center [408, 150] width 185 height 207
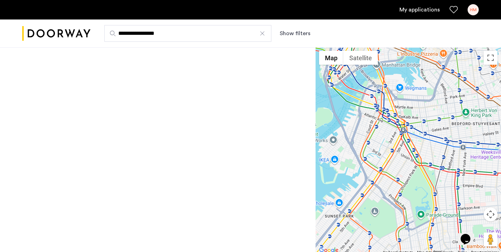
click at [411, 10] on link "My applications" at bounding box center [419, 10] width 40 height 8
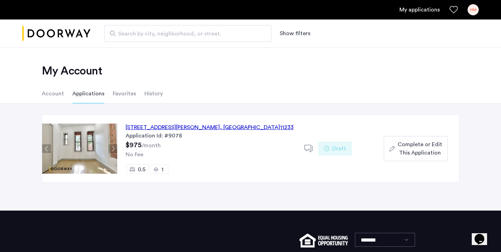
click at [124, 96] on li "Favorites" at bounding box center [124, 93] width 23 height 19
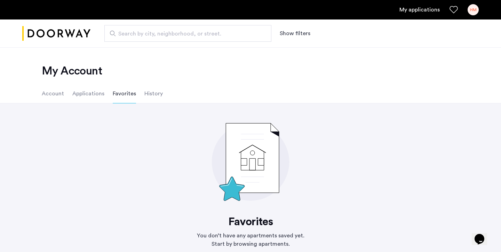
click at [92, 94] on li "Applications" at bounding box center [88, 93] width 32 height 19
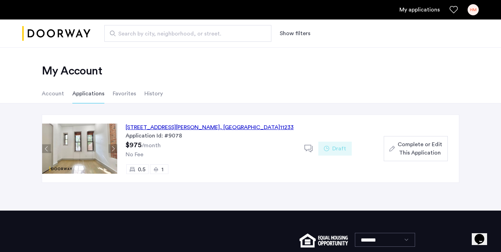
click at [55, 89] on li "Account" at bounding box center [53, 93] width 22 height 19
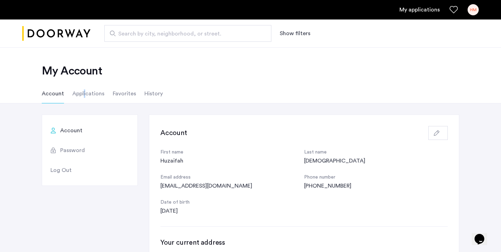
click at [84, 89] on li "Applications" at bounding box center [88, 93] width 32 height 19
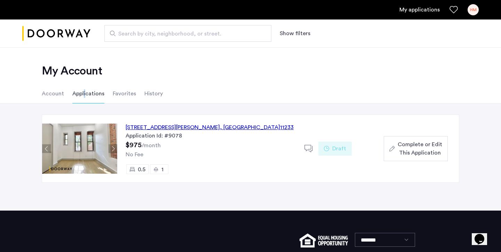
click at [68, 43] on img "Cazamio logo" at bounding box center [56, 34] width 68 height 26
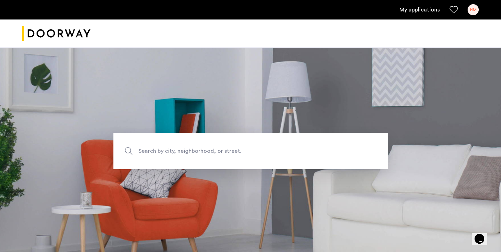
click at [188, 148] on span "Search by city, neighborhood, or street." at bounding box center [234, 150] width 192 height 9
click at [188, 148] on input "Search by city, neighborhood, or street." at bounding box center [250, 151] width 274 height 36
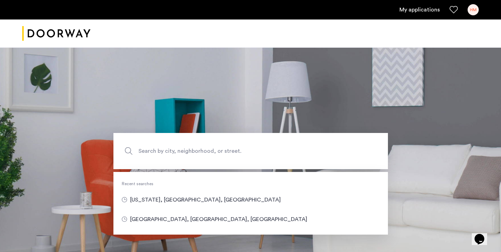
click at [128, 152] on label "Search by city, neighborhood, or street." at bounding box center [250, 151] width 274 height 36
click at [128, 152] on input "Search by city, neighborhood, or street." at bounding box center [250, 151] width 274 height 36
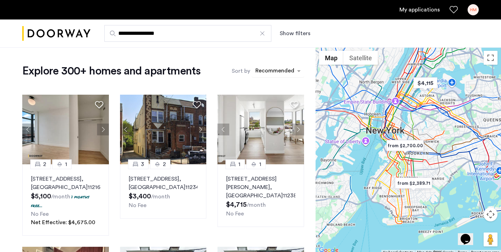
click at [261, 65] on div "Recommended" at bounding box center [273, 70] width 43 height 11
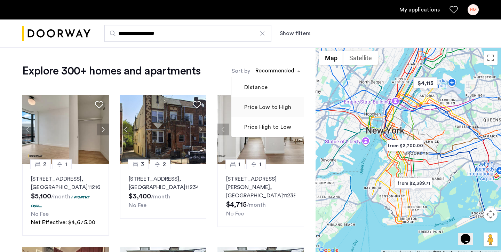
click at [260, 109] on label "Price Low to High" at bounding box center [267, 107] width 48 height 8
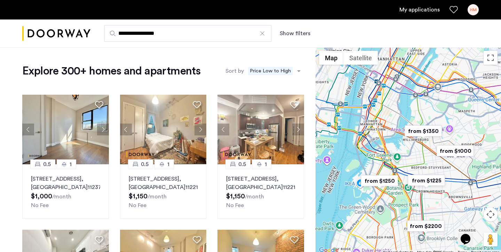
drag, startPoint x: 410, startPoint y: 167, endPoint x: 376, endPoint y: 158, distance: 34.8
click at [376, 159] on div at bounding box center [408, 150] width 185 height 207
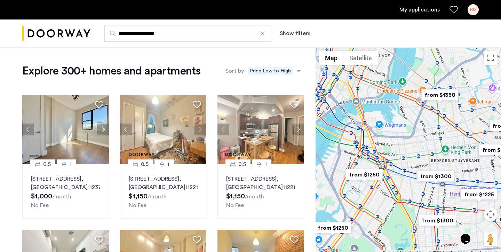
drag, startPoint x: 407, startPoint y: 172, endPoint x: 379, endPoint y: 159, distance: 31.0
click at [379, 159] on div at bounding box center [408, 150] width 185 height 207
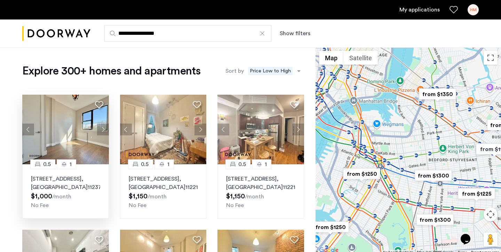
click at [84, 218] on div "0.5 1 411 Menahan Street, Unit 3FBL, Brooklyn , NY 11237 $1,000 /month No Fee" at bounding box center [65, 191] width 87 height 54
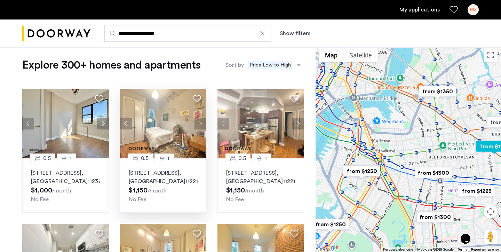
scroll to position [7, 0]
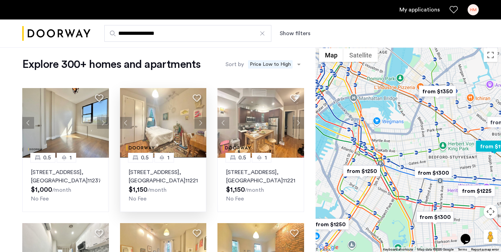
click at [157, 180] on p "30 Woodbine Street, Unit 2BR, Brooklyn , NY 11221" at bounding box center [163, 176] width 69 height 17
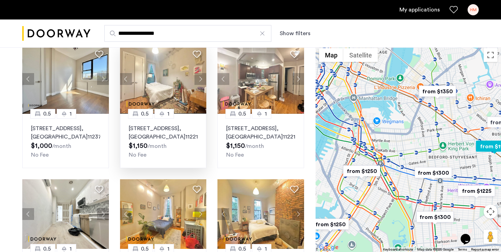
scroll to position [51, 0]
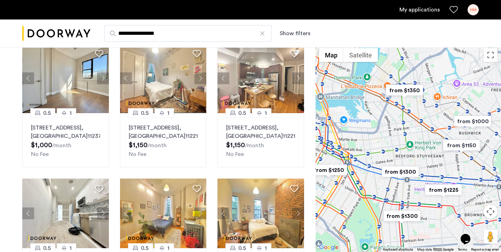
drag, startPoint x: 409, startPoint y: 144, endPoint x: 374, endPoint y: 142, distance: 35.2
click at [373, 143] on div at bounding box center [408, 148] width 185 height 207
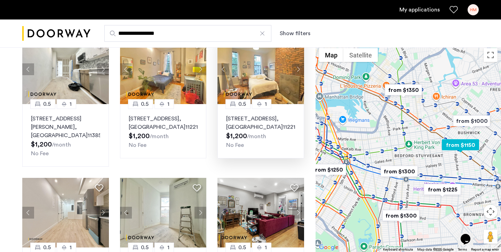
scroll to position [290, 0]
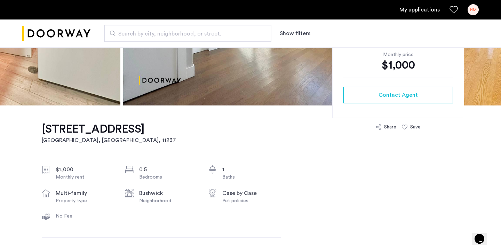
scroll to position [182, 0]
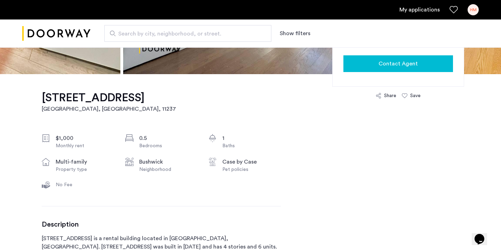
click at [365, 67] on div "Contact Agent" at bounding box center [398, 63] width 98 height 8
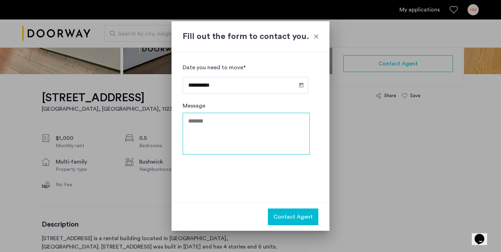
click at [218, 128] on textarea "Message" at bounding box center [246, 134] width 127 height 42
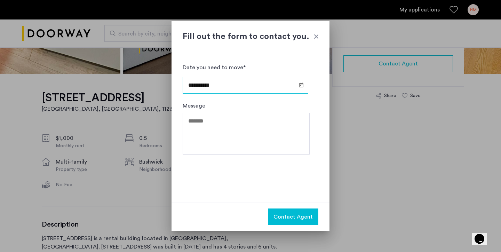
click at [288, 82] on input "**********" at bounding box center [246, 85] width 126 height 17
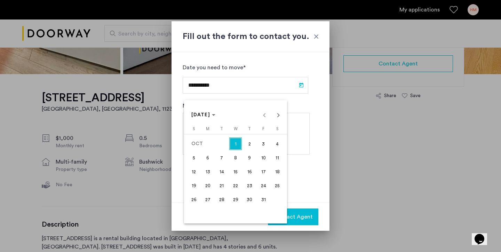
click at [225, 170] on span "14" at bounding box center [221, 171] width 13 height 13
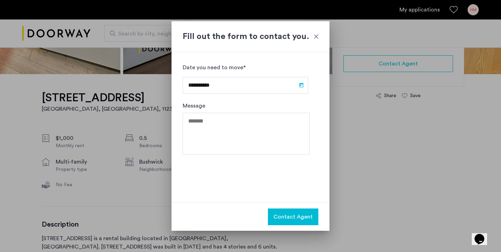
type input "**********"
click at [237, 126] on textarea "Message" at bounding box center [246, 134] width 127 height 42
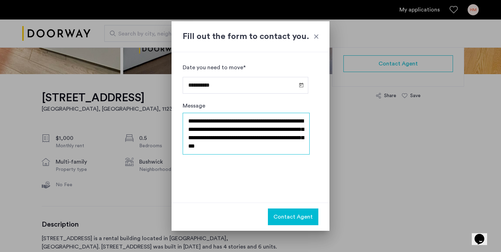
type textarea "**********"
click at [279, 216] on span "Contact Agent" at bounding box center [292, 217] width 39 height 8
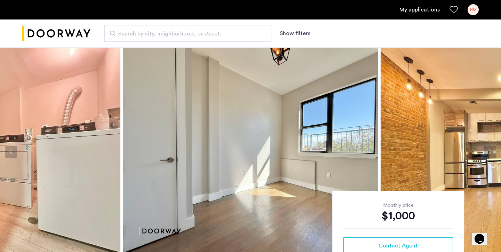
click at [487, 153] on button "Next apartment" at bounding box center [490, 152] width 12 height 12
click at [488, 153] on button "Next apartment" at bounding box center [490, 152] width 12 height 12
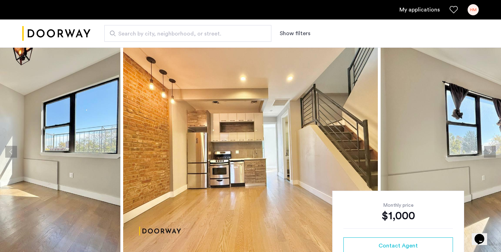
click at [488, 153] on button "Next apartment" at bounding box center [490, 152] width 12 height 12
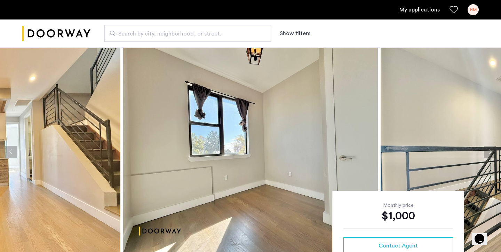
click at [488, 153] on button "Next apartment" at bounding box center [490, 152] width 12 height 12
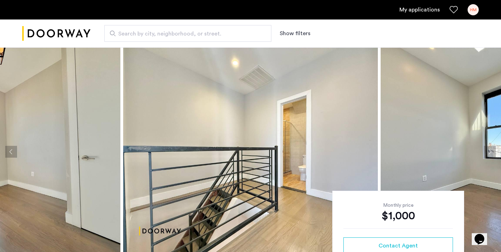
click at [488, 153] on button "Next apartment" at bounding box center [490, 152] width 12 height 12
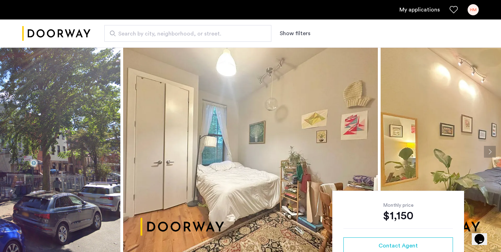
click at [11, 149] on button "Previous apartment" at bounding box center [11, 152] width 12 height 12
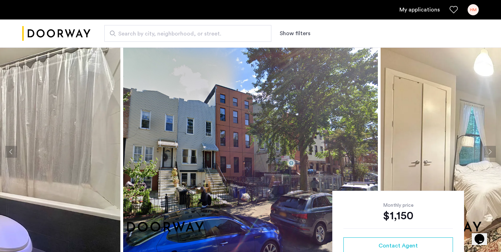
click at [11, 149] on button "Previous apartment" at bounding box center [11, 152] width 12 height 12
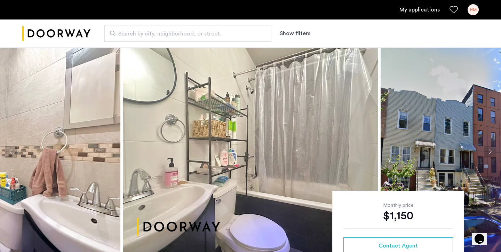
click at [11, 149] on button "Previous apartment" at bounding box center [11, 152] width 12 height 12
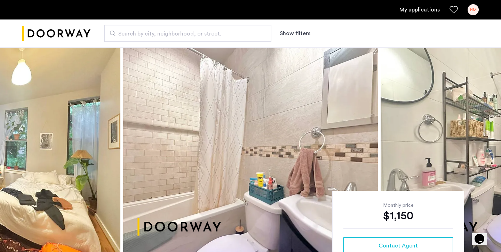
scroll to position [95, 0]
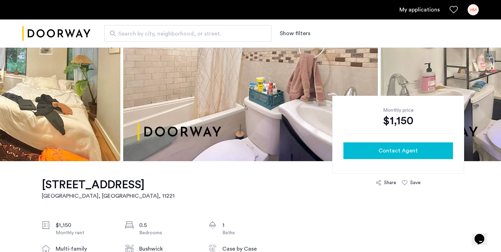
click at [376, 149] on div "Contact Agent" at bounding box center [398, 150] width 98 height 8
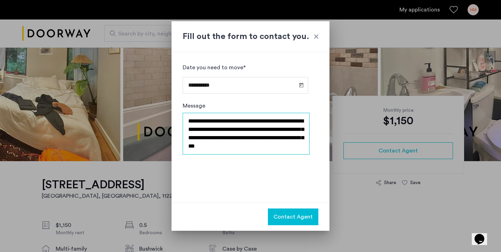
click at [240, 134] on textarea "**********" at bounding box center [246, 134] width 127 height 42
click at [304, 223] on button "Contact Agent" at bounding box center [293, 216] width 50 height 17
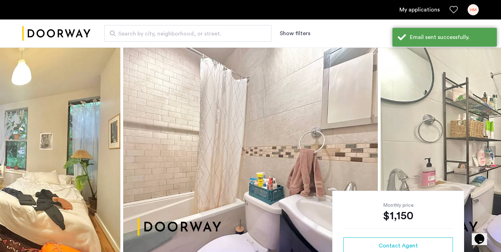
scroll to position [95, 0]
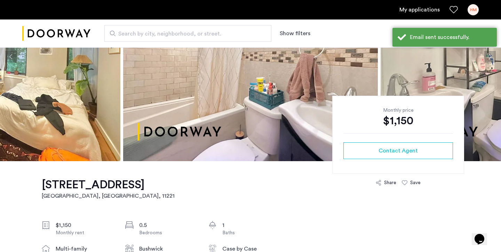
click at [405, 11] on link "My applications" at bounding box center [419, 10] width 40 height 8
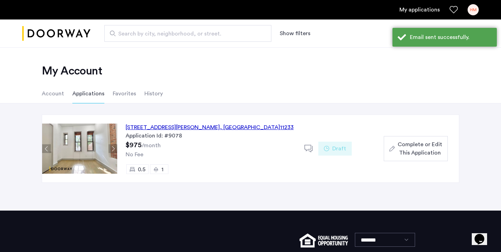
click at [477, 8] on div "HM" at bounding box center [473, 9] width 11 height 11
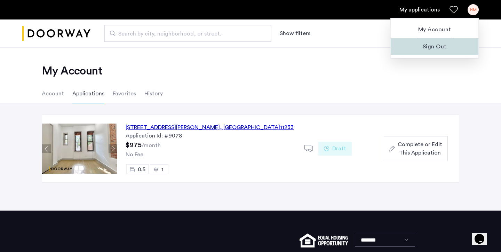
click at [419, 52] on button "Sign Out" at bounding box center [435, 46] width 88 height 17
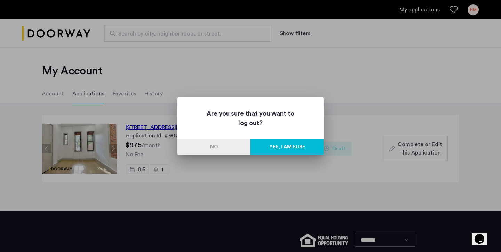
click at [273, 140] on button "Yes, I am sure" at bounding box center [286, 147] width 73 height 16
